Goal: Task Accomplishment & Management: Manage account settings

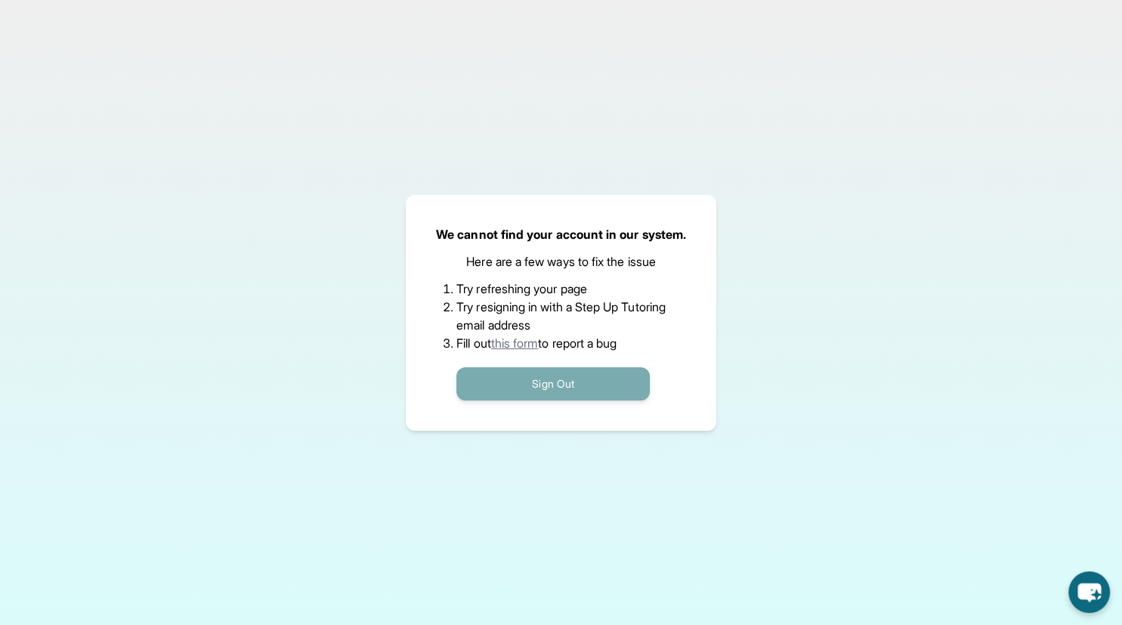
click at [502, 379] on button "Sign Out" at bounding box center [552, 383] width 193 height 33
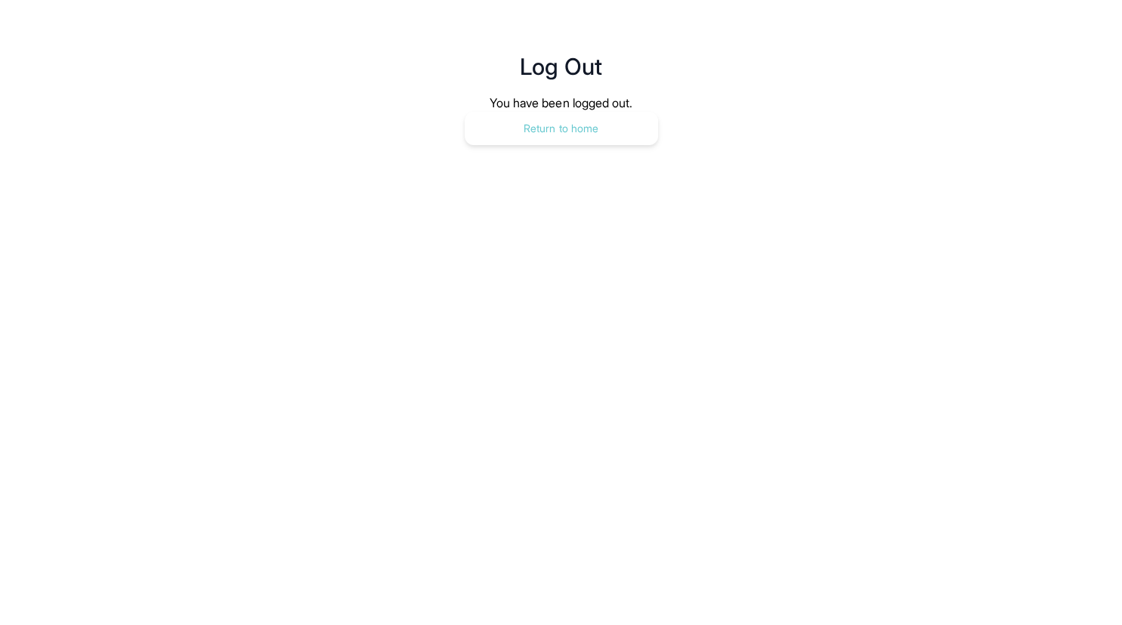
click at [617, 136] on button "Return to home" at bounding box center [561, 128] width 193 height 33
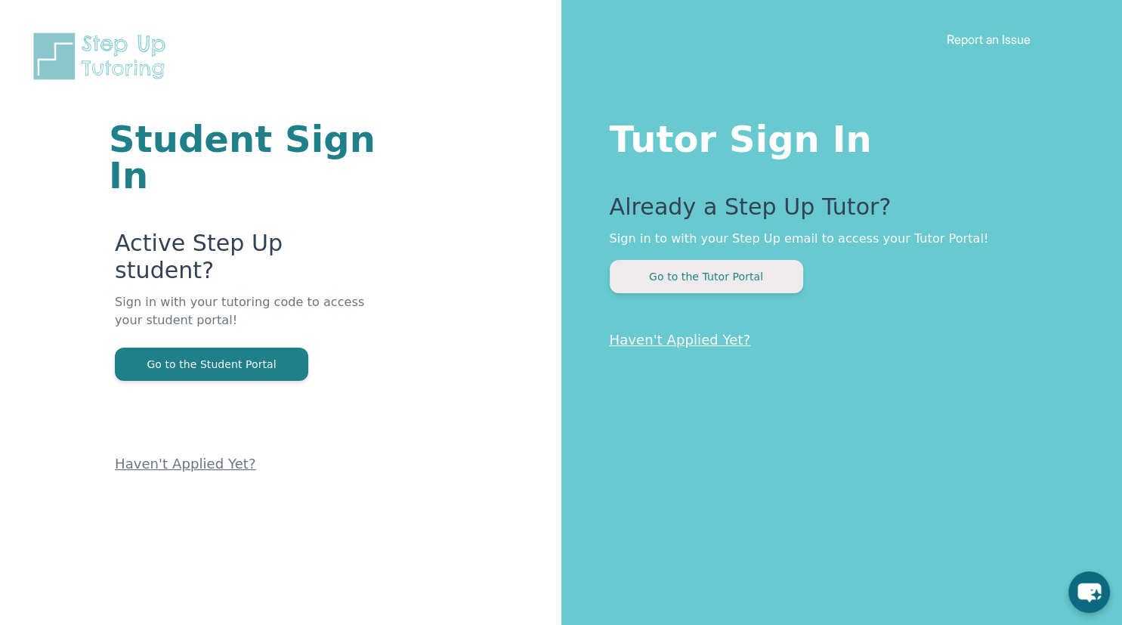
click at [699, 284] on button "Go to the Tutor Portal" at bounding box center [706, 276] width 193 height 33
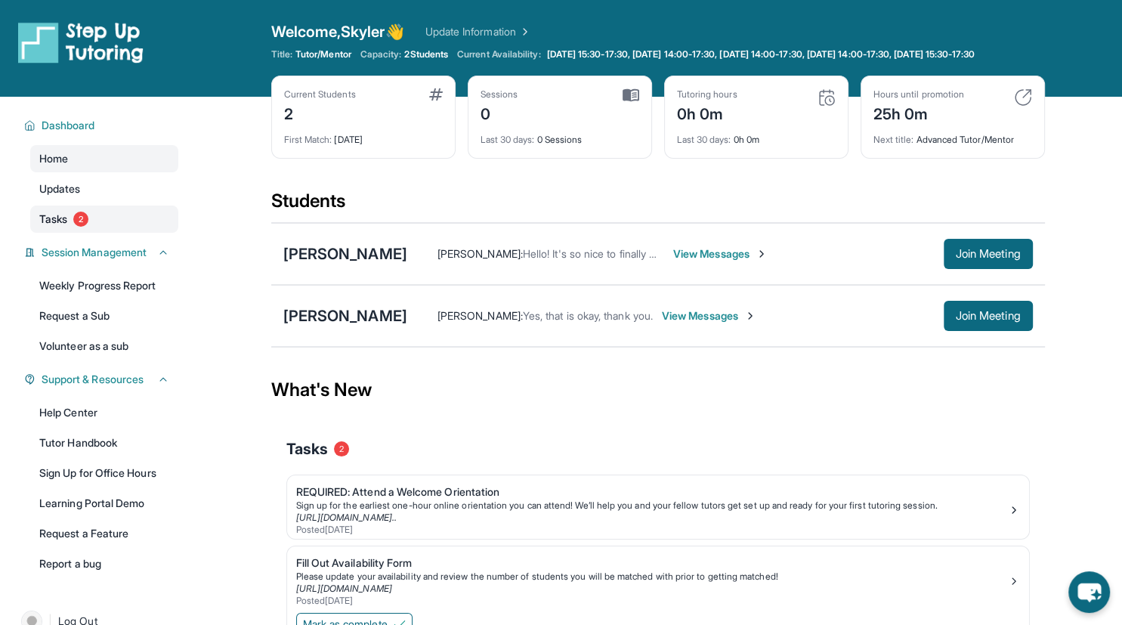
click at [67, 227] on span "Tasks" at bounding box center [53, 219] width 28 height 15
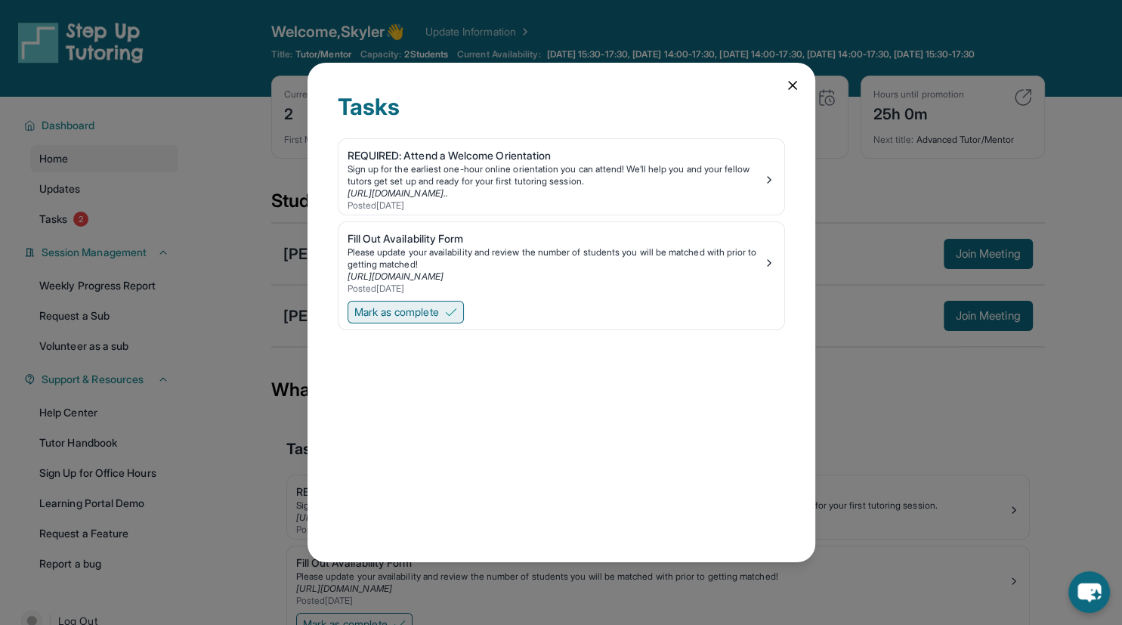
click at [431, 312] on span "Mark as complete" at bounding box center [396, 311] width 85 height 15
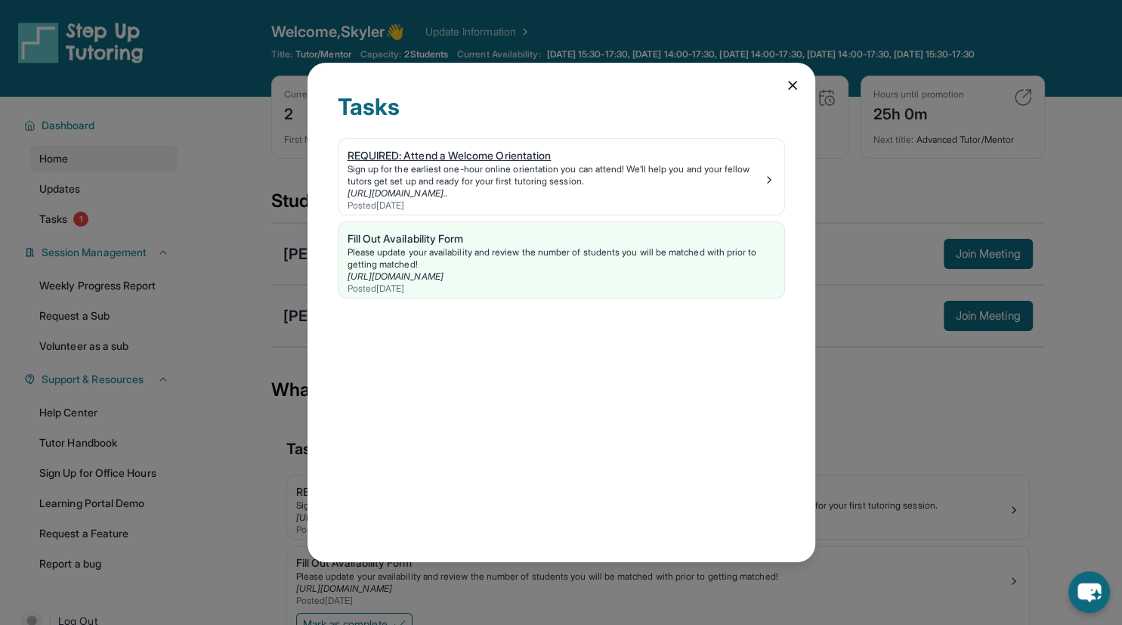
click at [617, 184] on div "Sign up for the earliest one-hour online orientation you can attend! We’ll help…" at bounding box center [556, 175] width 416 height 24
click at [789, 86] on icon at bounding box center [792, 85] width 15 height 15
